Goal: Task Accomplishment & Management: Use online tool/utility

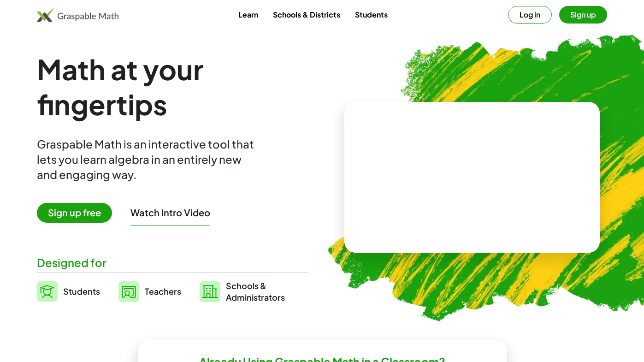
click at [534, 13] on button "Log in" at bounding box center [530, 15] width 44 height 18
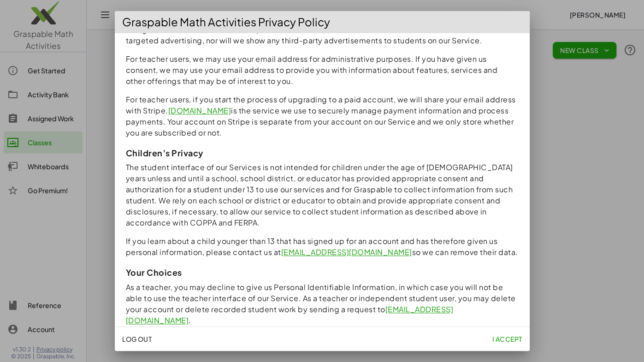
scroll to position [764, 0]
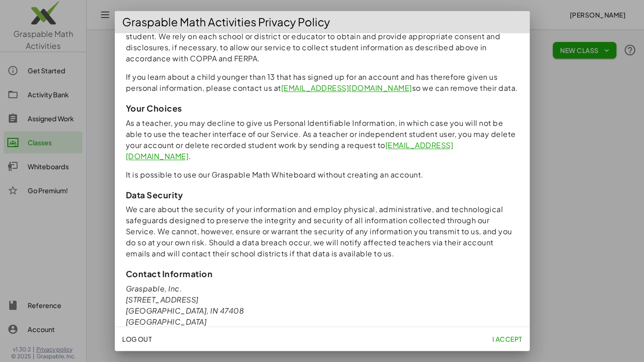
click at [501, 346] on button "I accept" at bounding box center [506, 339] width 37 height 17
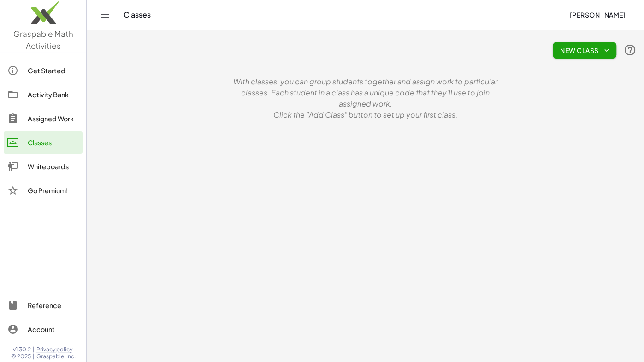
click at [46, 169] on div "Whiteboards" at bounding box center [53, 166] width 51 height 11
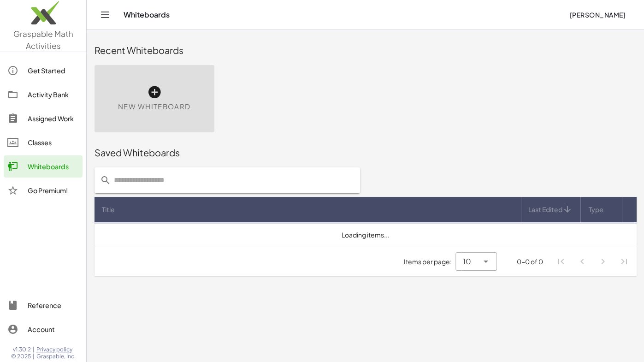
click at [154, 95] on icon at bounding box center [154, 92] width 15 height 15
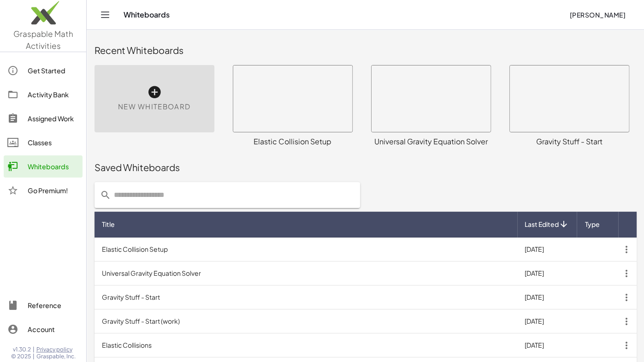
click at [153, 93] on icon at bounding box center [154, 92] width 15 height 15
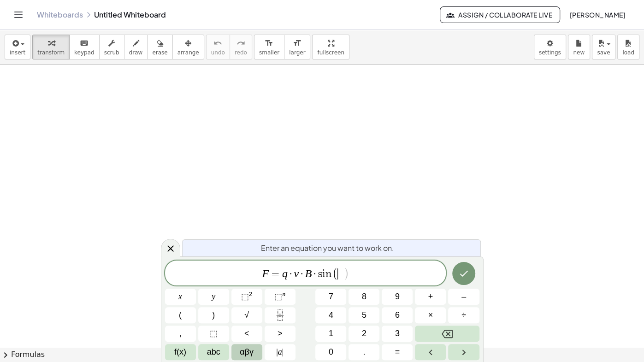
click at [244, 350] on span "αβγ" at bounding box center [247, 352] width 14 height 12
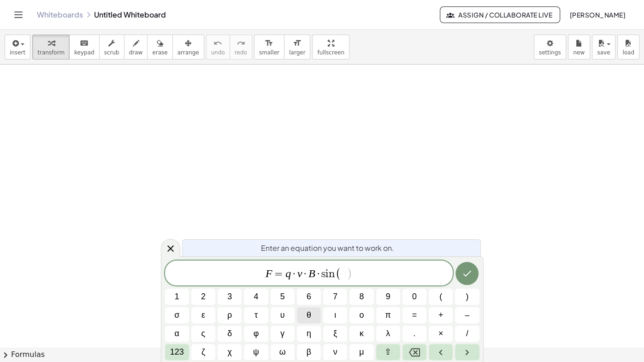
click at [309, 317] on span "θ" at bounding box center [309, 315] width 5 height 12
click at [465, 277] on icon "Done" at bounding box center [466, 273] width 11 height 11
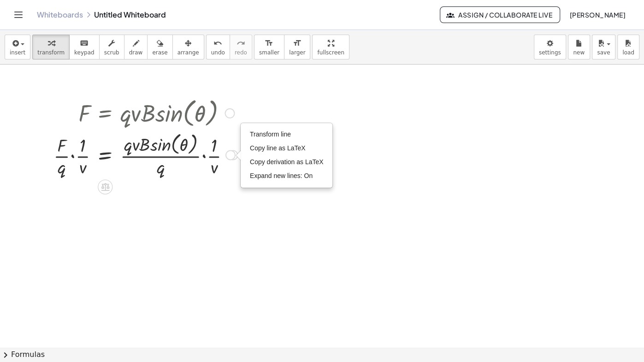
click at [230, 163] on div at bounding box center [145, 154] width 193 height 49
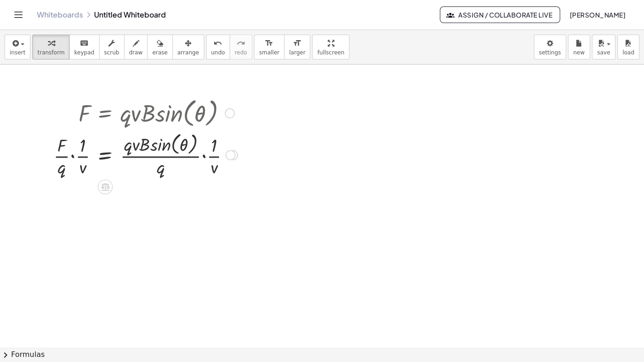
click at [230, 155] on div "Transform line Copy line as LaTeX Copy derivation as LaTeX Expand new lines: On" at bounding box center [230, 155] width 10 height 10
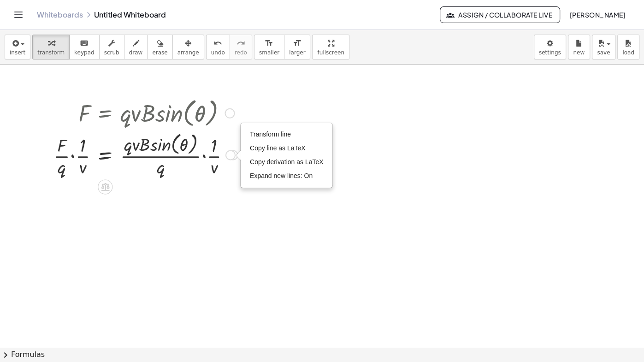
click at [73, 156] on div at bounding box center [145, 154] width 193 height 49
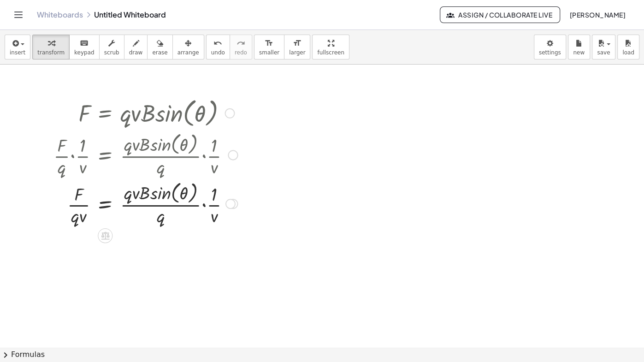
click at [157, 206] on div at bounding box center [145, 202] width 193 height 49
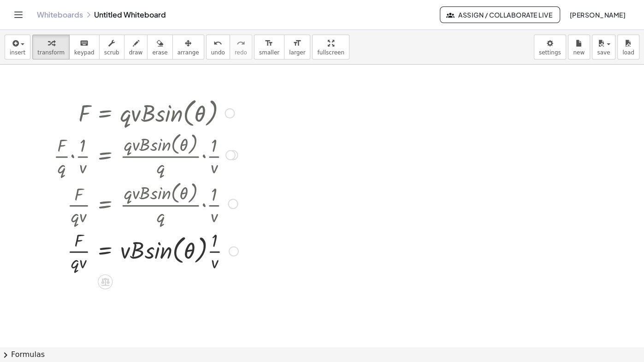
click at [217, 252] on div at bounding box center [146, 250] width 194 height 46
drag, startPoint x: 216, startPoint y: 252, endPoint x: 126, endPoint y: 260, distance: 90.7
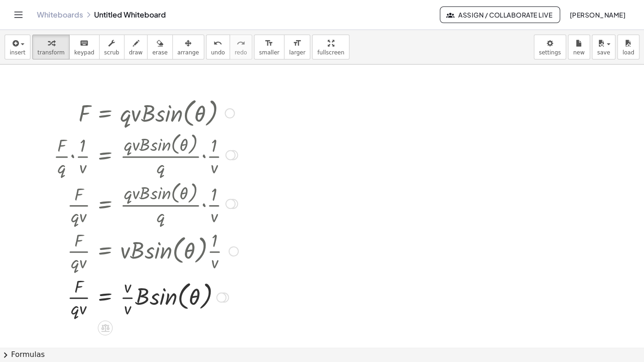
click at [128, 300] on div at bounding box center [146, 296] width 194 height 46
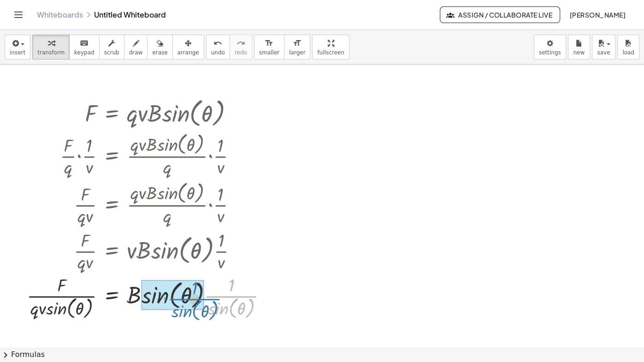
drag, startPoint x: 223, startPoint y: 295, endPoint x: 185, endPoint y: 298, distance: 37.9
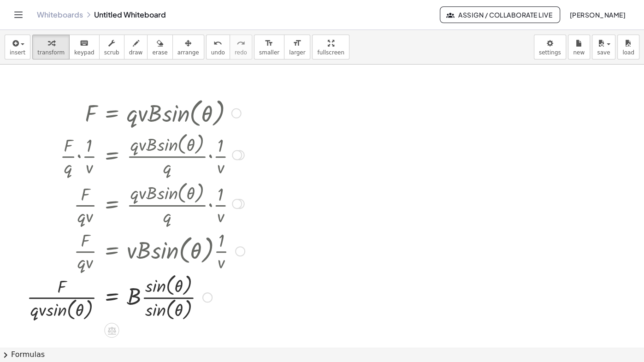
click at [161, 297] on div at bounding box center [135, 296] width 227 height 51
click at [59, 218] on div at bounding box center [135, 202] width 227 height 49
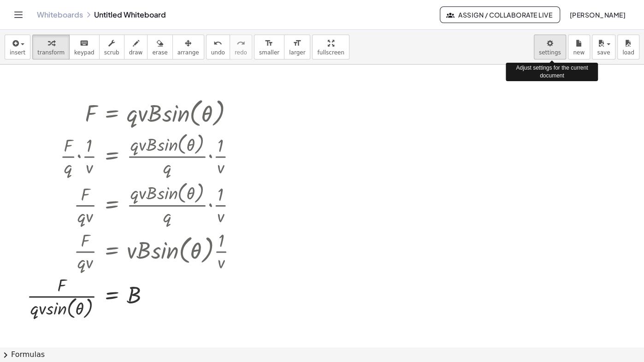
click at [550, 44] on body "Graspable Math Activities Get Started Activity Bank Assigned Work Classes White…" at bounding box center [322, 181] width 644 height 362
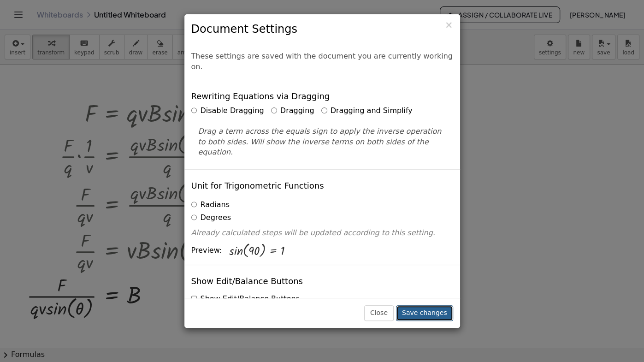
click at [417, 310] on button "Save changes" at bounding box center [424, 313] width 57 height 16
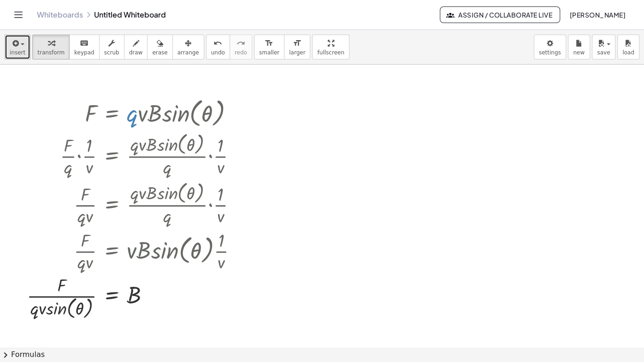
click at [20, 55] on button "insert" at bounding box center [18, 47] width 26 height 25
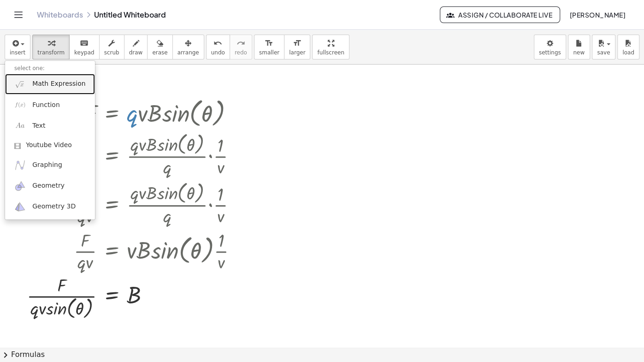
click at [49, 86] on span "Math Expression" at bounding box center [58, 83] width 53 height 9
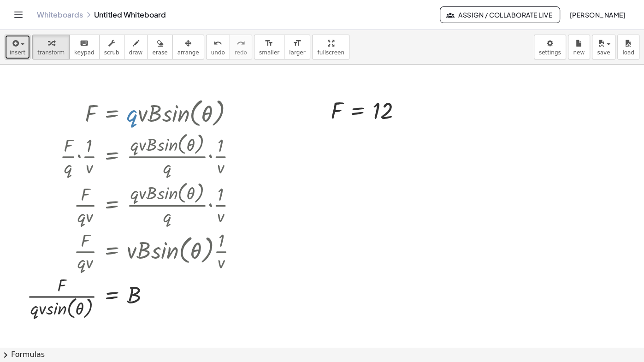
click at [17, 45] on icon "button" at bounding box center [15, 43] width 8 height 11
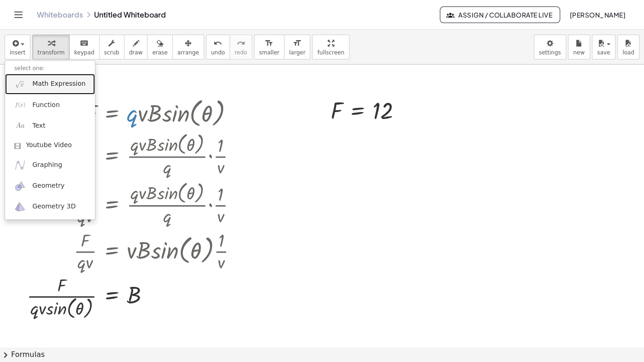
click at [54, 89] on link "Math Expression" at bounding box center [50, 84] width 90 height 21
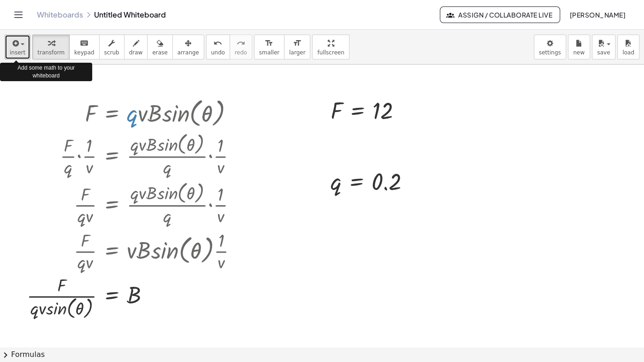
click at [15, 47] on icon "button" at bounding box center [15, 43] width 8 height 11
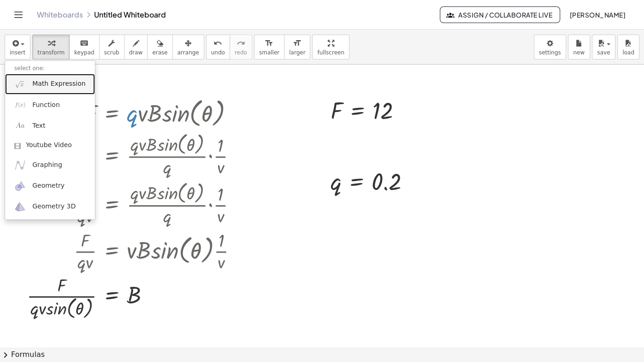
click at [41, 84] on span "Math Expression" at bounding box center [58, 83] width 53 height 9
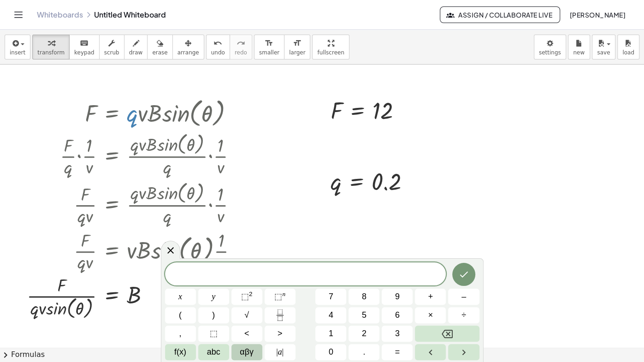
click at [246, 359] on button "αβγ" at bounding box center [246, 352] width 31 height 16
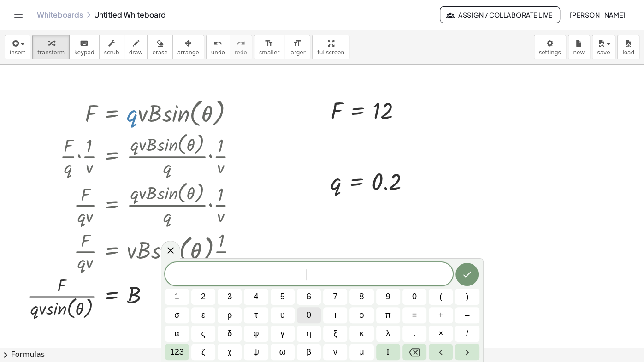
click at [309, 316] on span "θ" at bounding box center [309, 315] width 5 height 12
click at [418, 319] on button "=" at bounding box center [414, 315] width 24 height 16
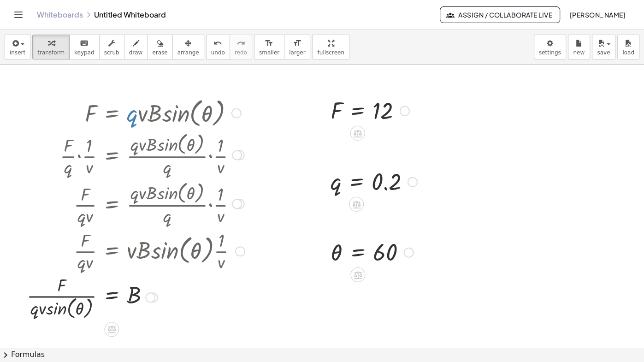
scroll to position [6, 0]
